Goal: Entertainment & Leisure: Consume media (video, audio)

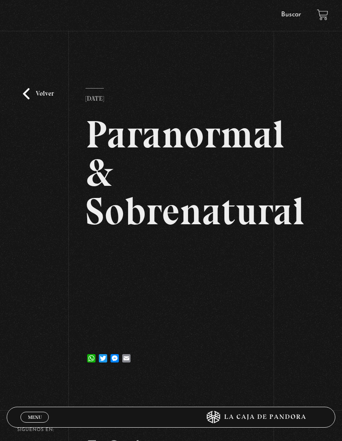
click at [40, 99] on link "Volver" at bounding box center [38, 93] width 31 height 11
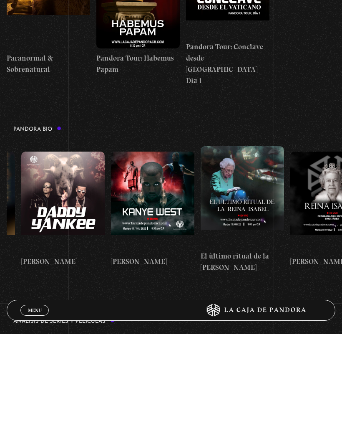
scroll to position [0, 703]
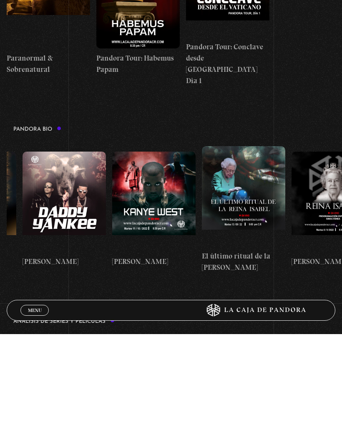
click at [76, 259] on figure at bounding box center [65, 309] width 84 height 100
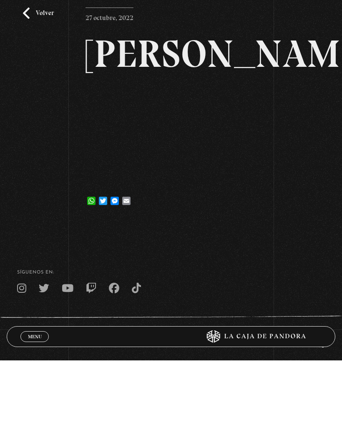
click at [36, 88] on link "Volver" at bounding box center [38, 93] width 31 height 11
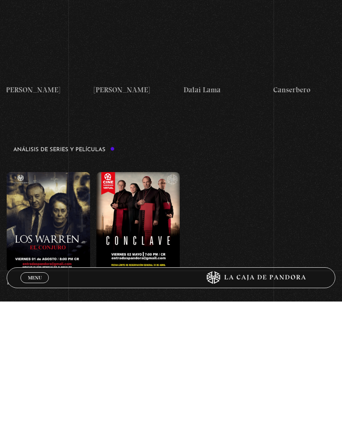
scroll to position [0, 209]
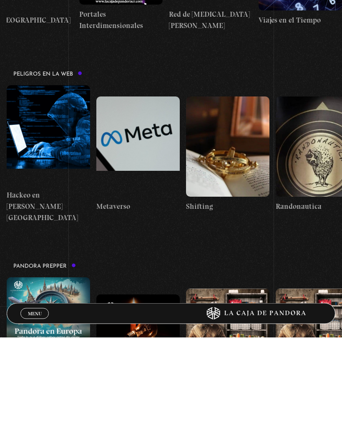
scroll to position [0, 287]
click at [235, 200] on figure at bounding box center [228, 250] width 84 height 100
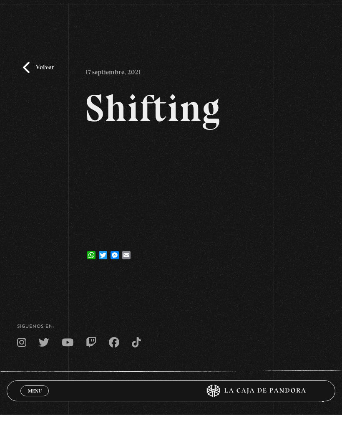
click at [33, 88] on link "Volver" at bounding box center [38, 93] width 31 height 11
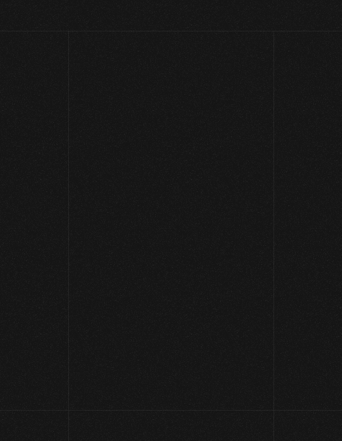
scroll to position [1307, 0]
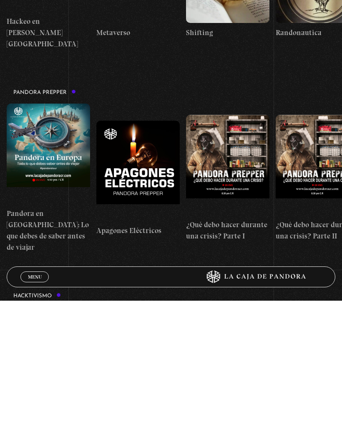
click at [312, 85] on figure at bounding box center [318, 113] width 84 height 100
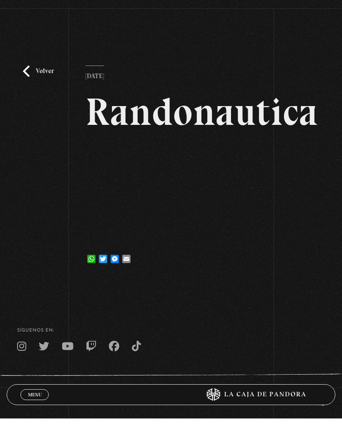
click at [44, 71] on div "Volver 25 agosto, 2021 Randonautica WhatsApp Twitter Messenger Email" at bounding box center [171, 172] width 342 height 257
click at [29, 88] on link "Volver" at bounding box center [38, 93] width 31 height 11
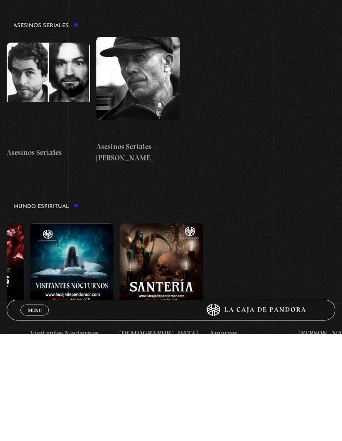
scroll to position [0, 426]
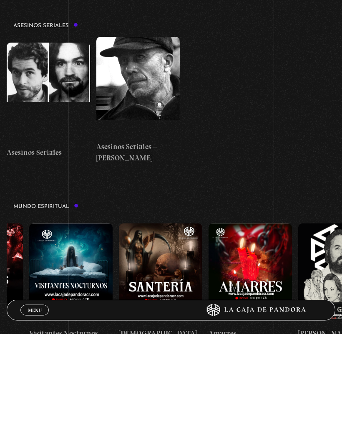
click at [162, 331] on figure at bounding box center [161, 381] width 84 height 100
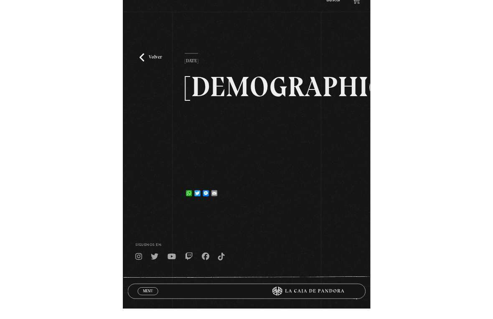
scroll to position [10, 0]
